Goal: Find specific page/section: Find specific page/section

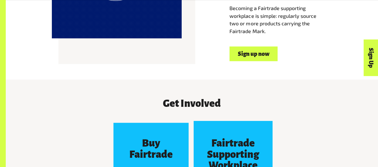
scroll to position [438, 0]
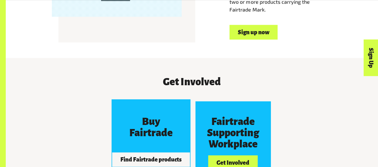
click at [166, 152] on button "Find Fairtrade products" at bounding box center [151, 159] width 78 height 14
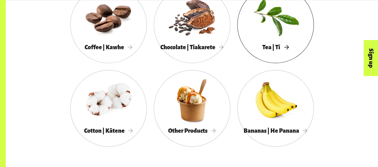
scroll to position [343, 0]
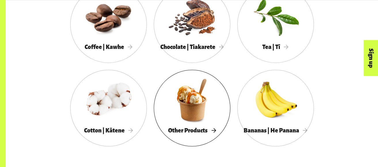
click at [203, 130] on span "Other Products" at bounding box center [192, 130] width 48 height 6
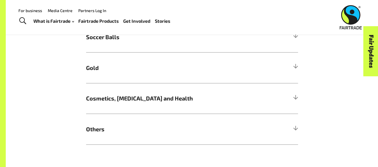
scroll to position [525, 0]
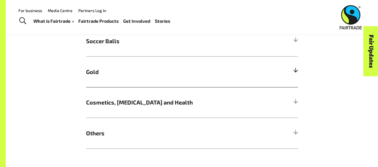
click at [276, 70] on h5 "Gold" at bounding box center [192, 71] width 212 height 31
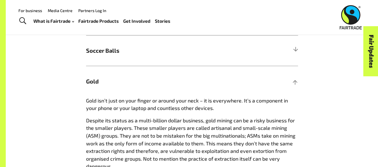
scroll to position [516, 0]
click at [287, 83] on h5 "Gold" at bounding box center [192, 81] width 212 height 31
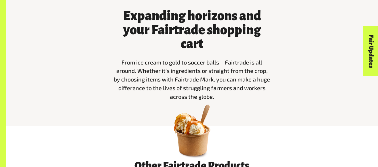
scroll to position [185, 0]
